Goal: Navigation & Orientation: Find specific page/section

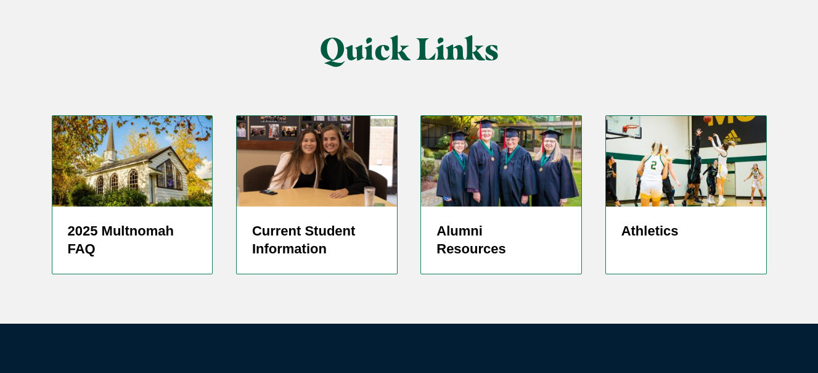
scroll to position [3120, 0]
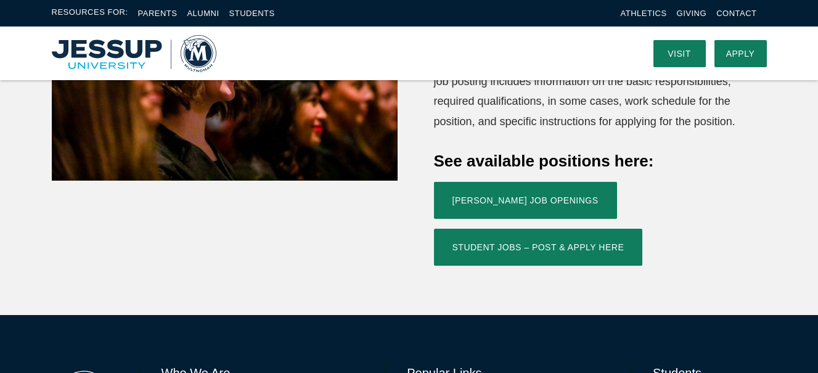
scroll to position [473, 0]
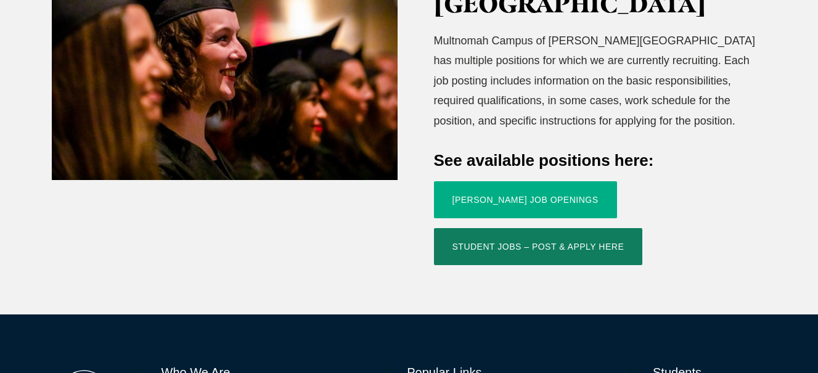
click at [523, 181] on link "[PERSON_NAME] Job Openings" at bounding box center [525, 199] width 183 height 37
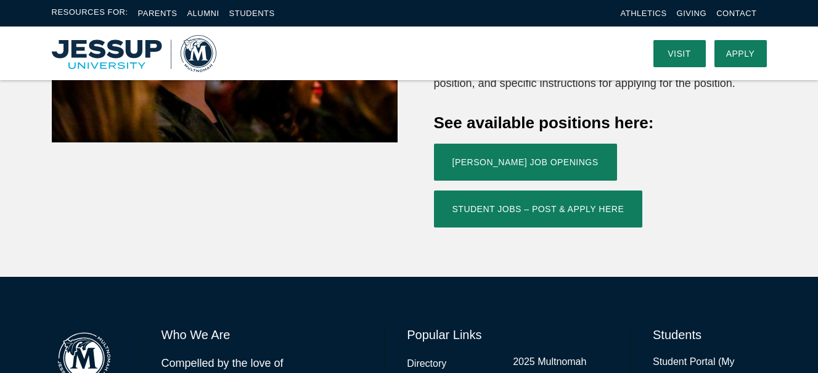
scroll to position [510, 0]
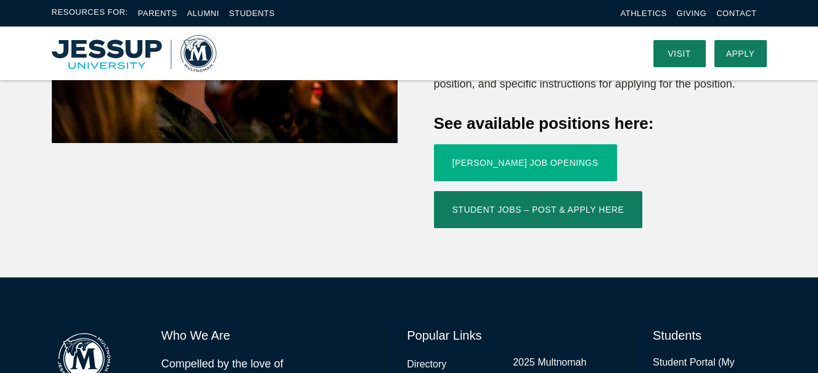
click at [518, 144] on link "[PERSON_NAME] Job Openings" at bounding box center [525, 162] width 183 height 37
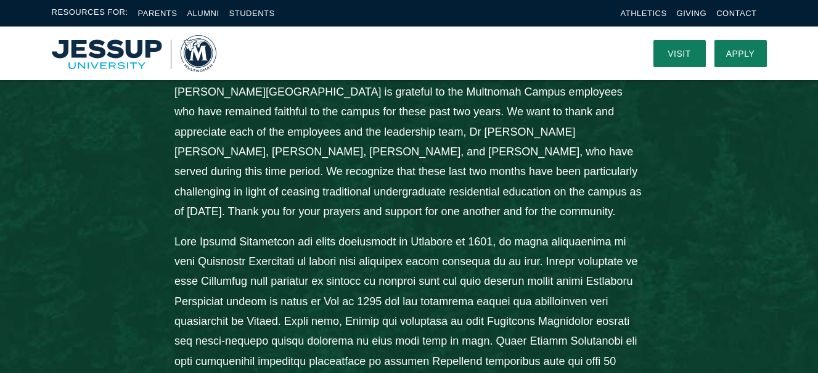
scroll to position [582, 0]
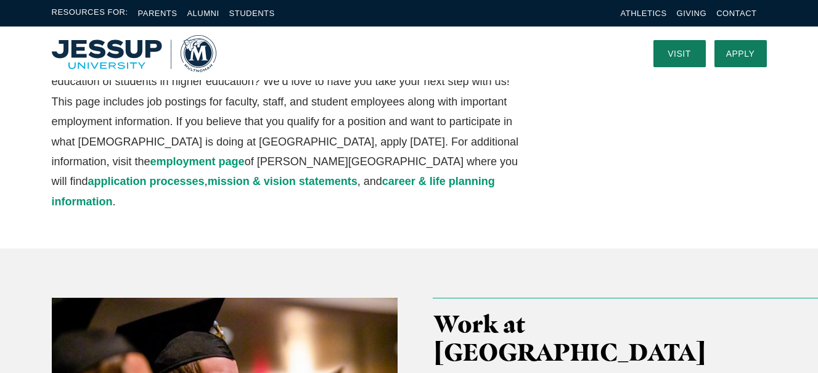
scroll to position [150, 0]
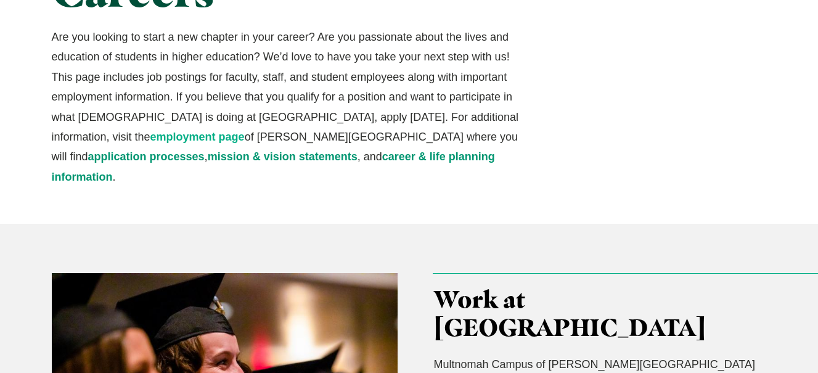
click at [245, 131] on link "employment page" at bounding box center [197, 137] width 94 height 12
